Goal: Information Seeking & Learning: Learn about a topic

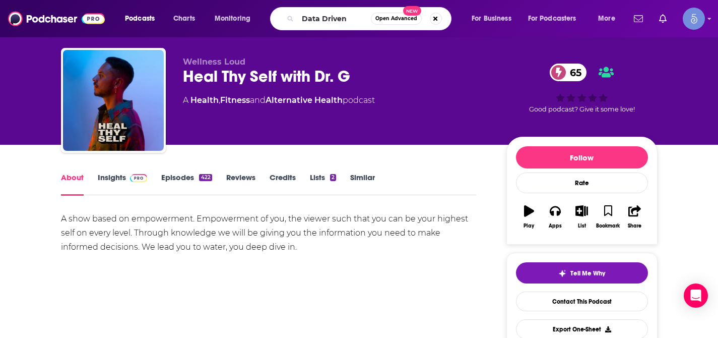
type input "Data Driven"
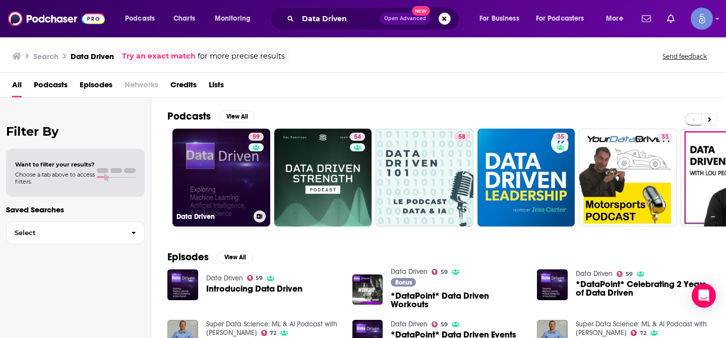
click at [239, 173] on link "59 Data Driven" at bounding box center [221, 177] width 98 height 98
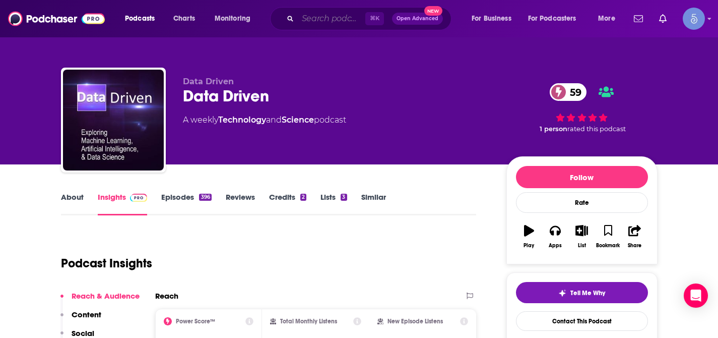
click at [338, 16] on input "Search podcasts, credits, & more..." at bounding box center [332, 19] width 68 height 16
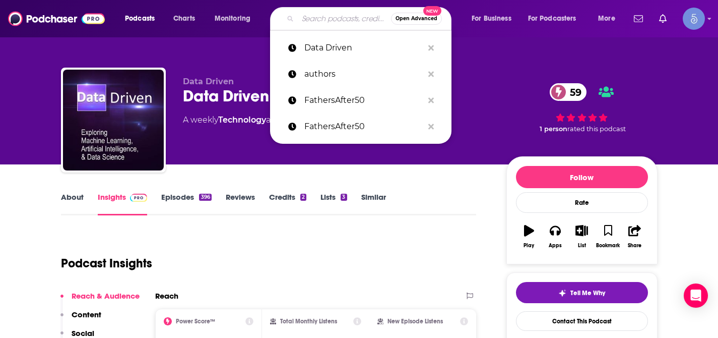
paste input "Crypto FITZ"
type input "Crypto FITZ"
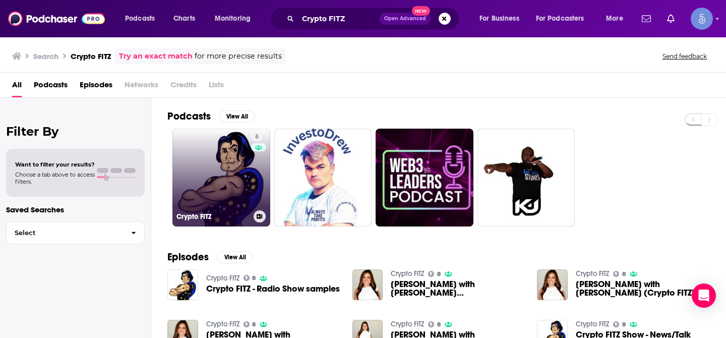
click at [227, 151] on link "8 Crypto FITZ" at bounding box center [221, 177] width 98 height 98
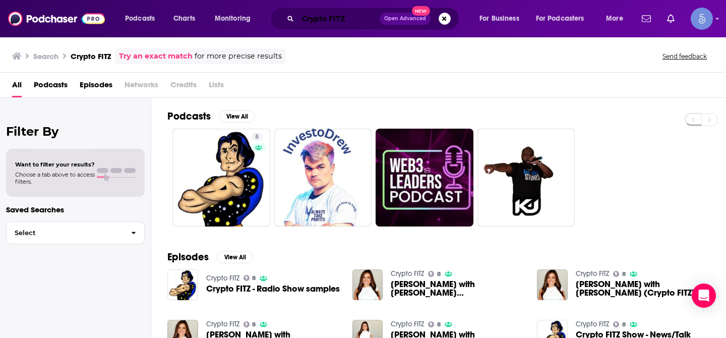
click at [339, 20] on input "Crypto FITZ" at bounding box center [339, 19] width 82 height 16
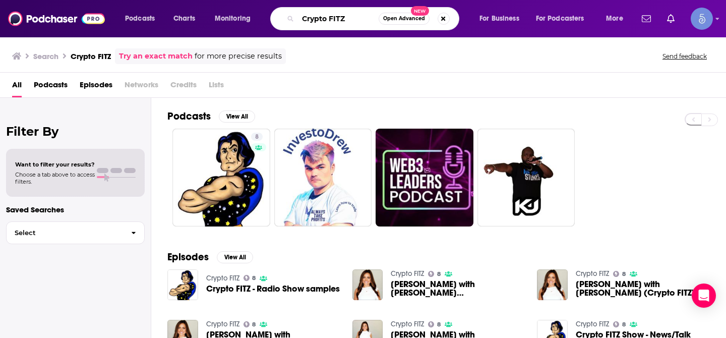
click at [339, 20] on input "Crypto FITZ" at bounding box center [338, 19] width 81 height 16
paste input "Data Privacy Detective"
type input "Data Privacy Detective"
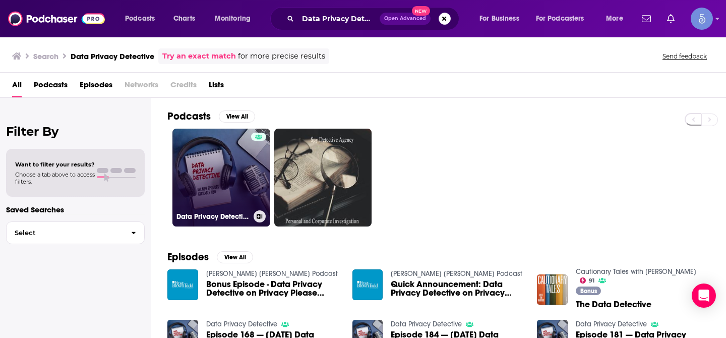
click at [217, 163] on link "Data Privacy Detective" at bounding box center [221, 177] width 98 height 98
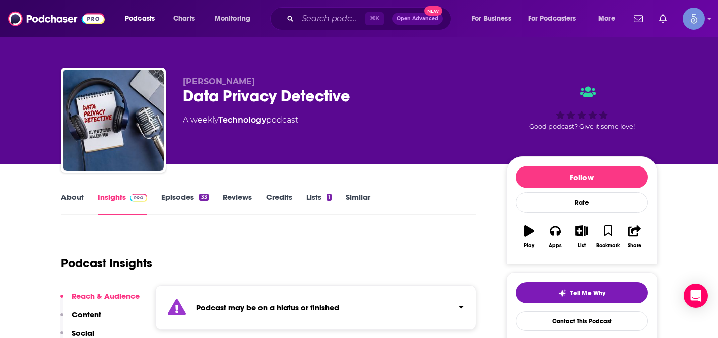
scroll to position [34, 0]
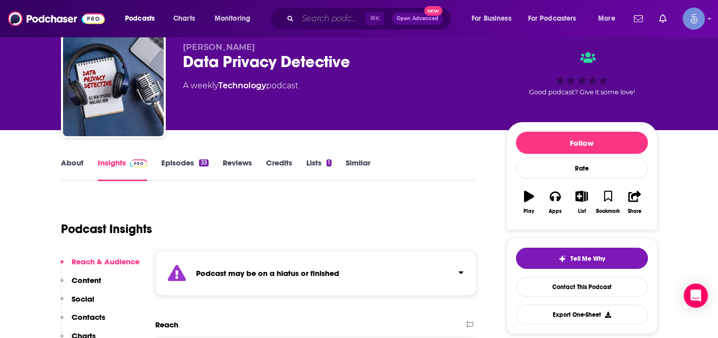
click at [323, 23] on input "Search podcasts, credits, & more..." at bounding box center [332, 19] width 68 height 16
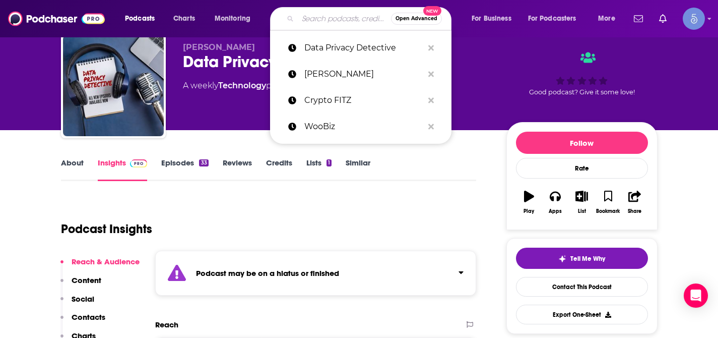
paste input "The Cyber Business Podcast"
type input "The Cyber Business Podcast"
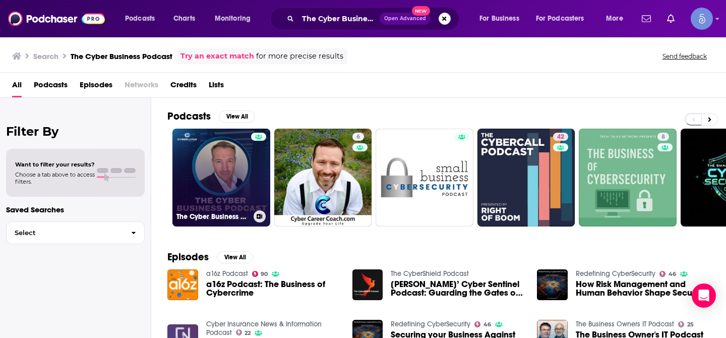
click at [212, 148] on link "The Cyber Business Podcast" at bounding box center [221, 177] width 98 height 98
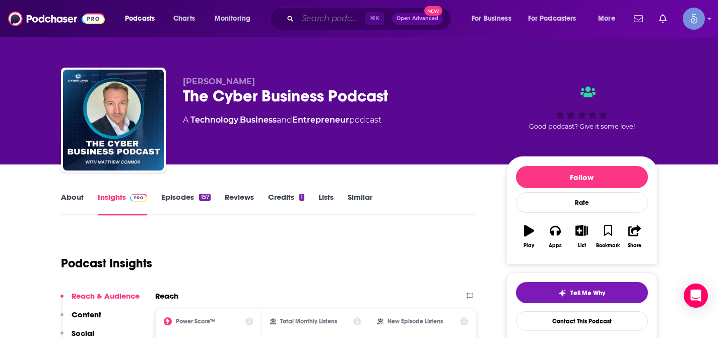
click at [333, 21] on input "Search podcasts, credits, & more..." at bounding box center [332, 19] width 68 height 16
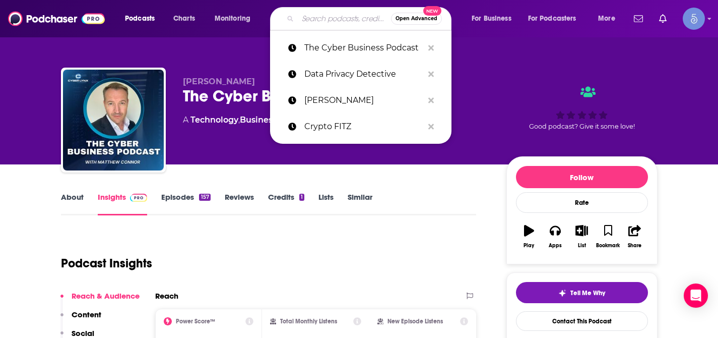
paste input "BlockHash: Exploring the Blockchain"
type input "BlockHash: Exploring the Blockchain"
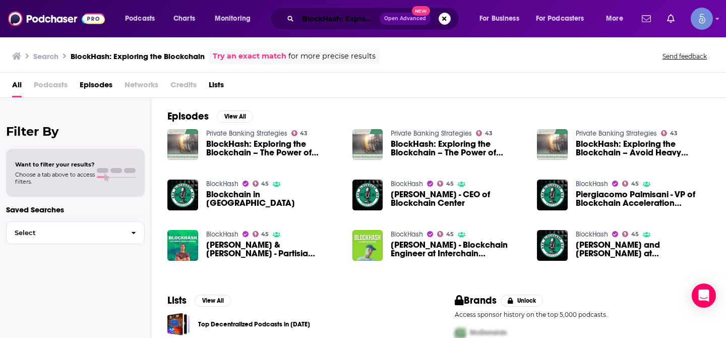
click at [321, 23] on input "BlockHash: Exploring the Blockchain" at bounding box center [339, 19] width 82 height 16
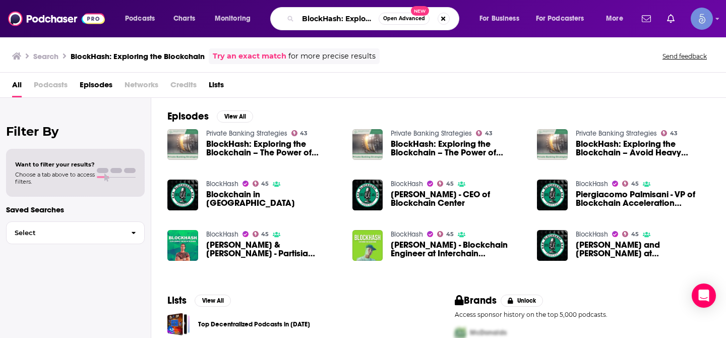
click at [321, 23] on input "BlockHash: Exploring the Blockchain" at bounding box center [338, 19] width 81 height 16
paste input "That Tech Pod"
type input "That Tech Pod"
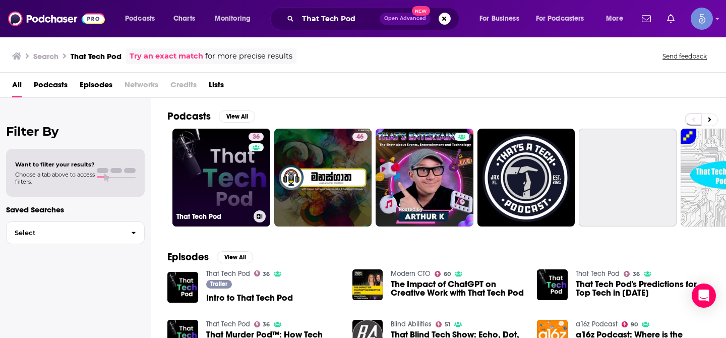
click at [221, 161] on link "36 That Tech Pod" at bounding box center [221, 177] width 98 height 98
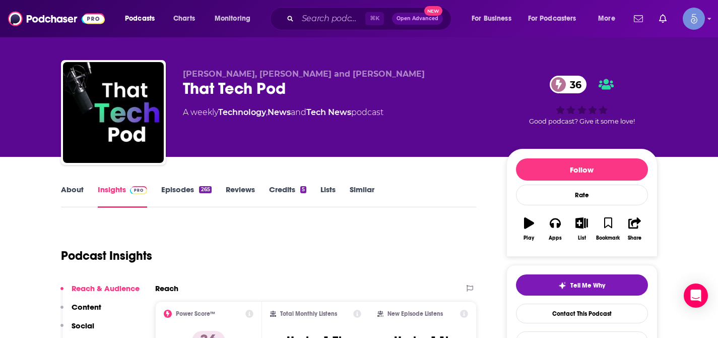
scroll to position [5, 0]
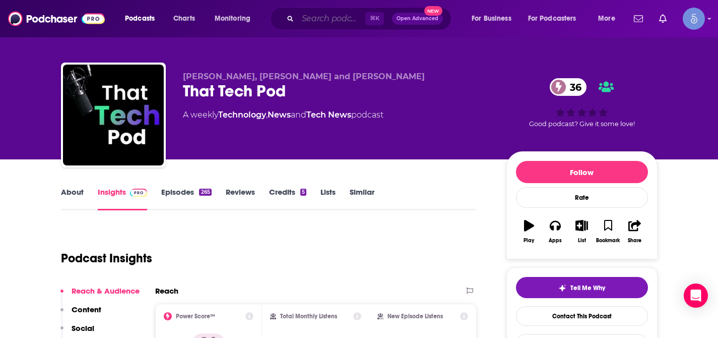
click at [334, 17] on input "Search podcasts, credits, & more..." at bounding box center [332, 19] width 68 height 16
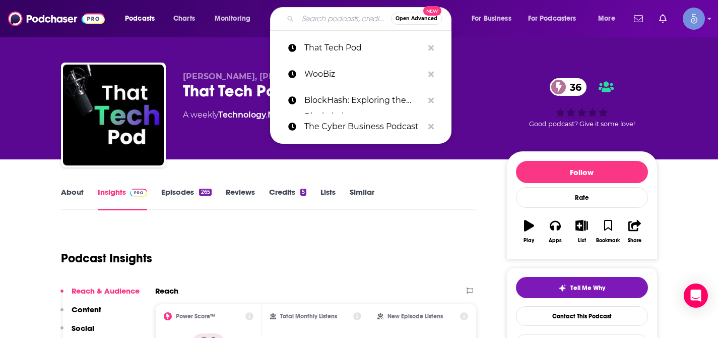
paste input "Learning Tech Talks Podcast"
type input "Learning Tech Talks Podcast"
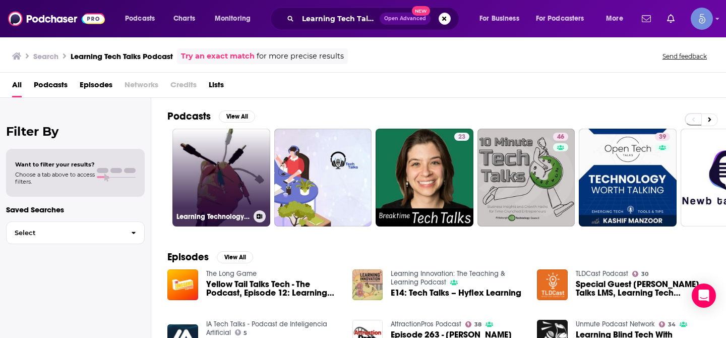
click at [231, 147] on link "Learning Technology Unplugged Podcast" at bounding box center [221, 177] width 98 height 98
